Goal: Task Accomplishment & Management: Manage account settings

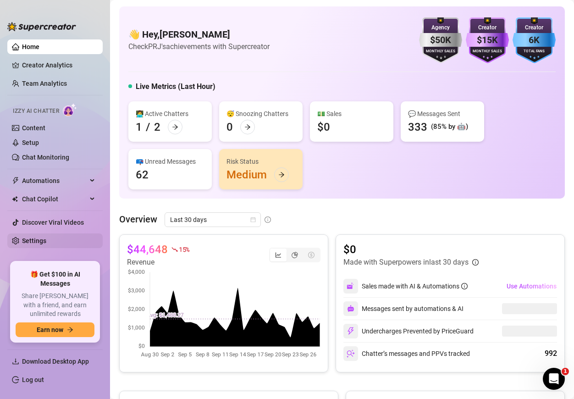
click at [28, 242] on link "Settings" at bounding box center [34, 240] width 24 height 7
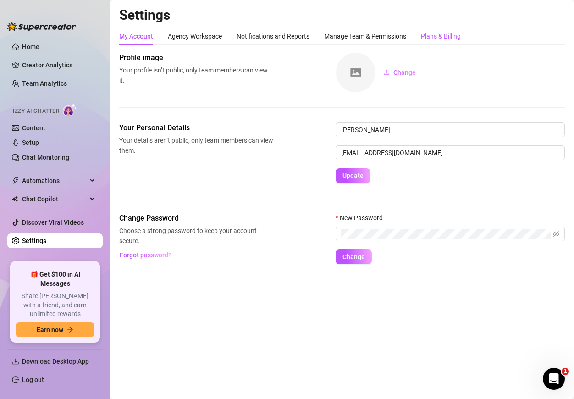
click at [439, 40] on div "Plans & Billing" at bounding box center [441, 36] width 40 height 10
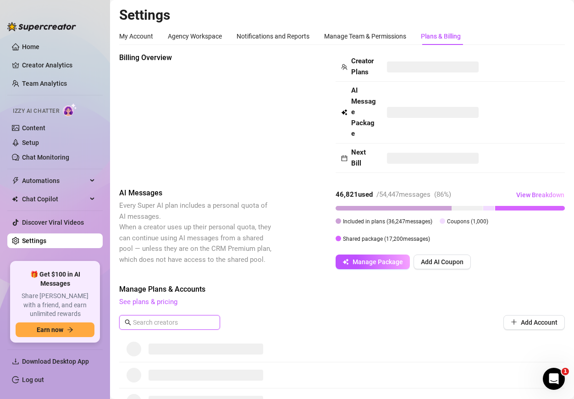
click at [162, 320] on input "text" at bounding box center [170, 322] width 74 height 10
click at [152, 303] on link "See plans & pricing" at bounding box center [148, 302] width 58 height 8
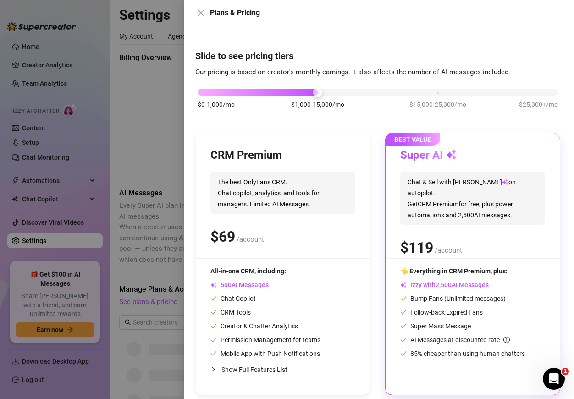
click at [138, 160] on div at bounding box center [287, 199] width 574 height 399
